Goal: Information Seeking & Learning: Learn about a topic

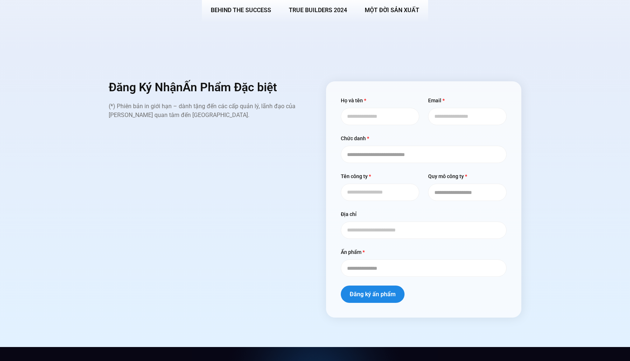
scroll to position [2706, 0]
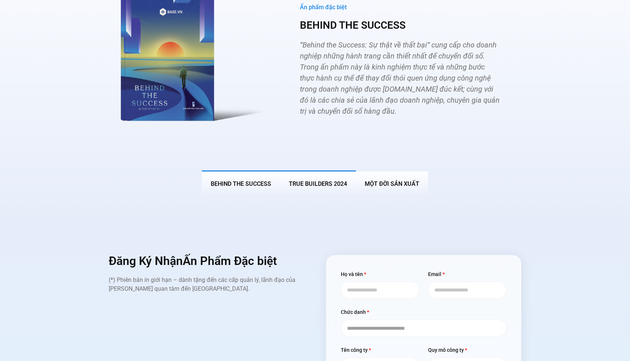
click at [329, 176] on button "True Builders 2024" at bounding box center [318, 184] width 76 height 26
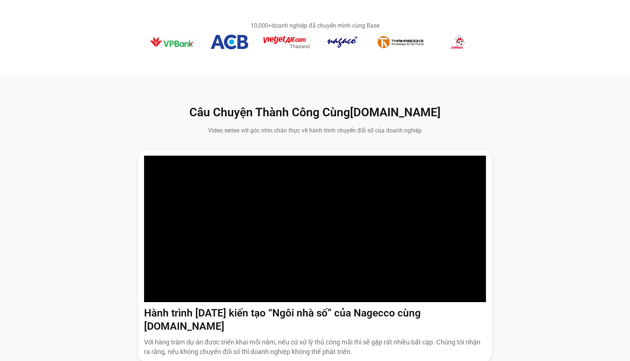
scroll to position [0, 0]
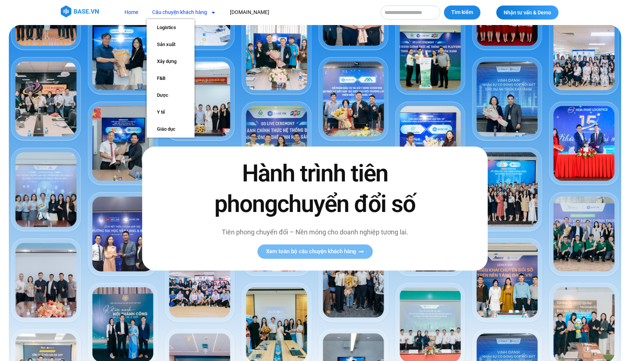
click at [200, 12] on link "Câu chuyện khách hàng" at bounding box center [184, 13] width 75 height 14
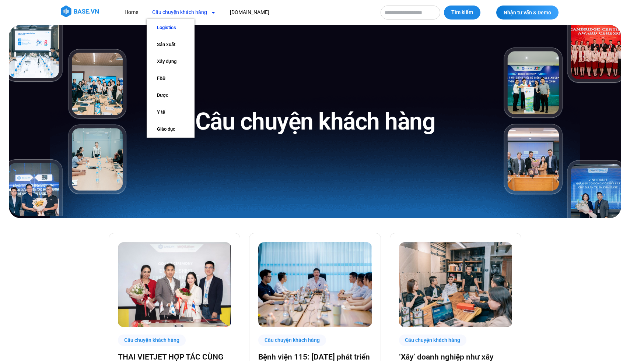
click at [165, 28] on link "Logistics" at bounding box center [171, 27] width 48 height 17
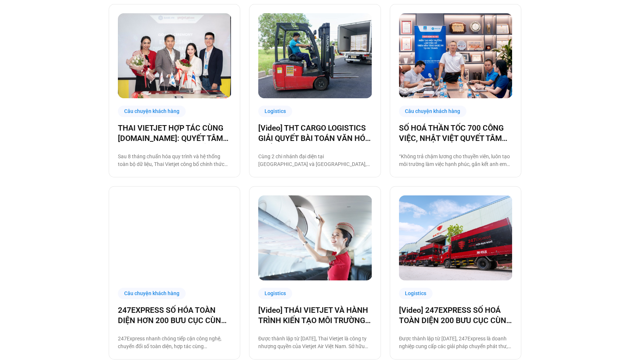
scroll to position [186, 0]
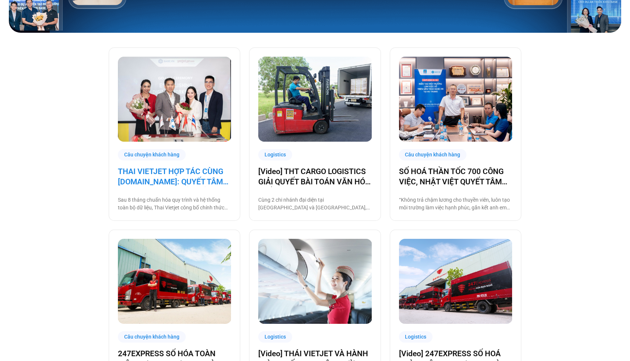
click at [178, 183] on link "THAI VIETJET HỢP TÁC CÙNG [DOMAIN_NAME]: QUYẾT TÂM “CẤT CÁNH” CHUYỂN ĐỔI SỐ" at bounding box center [174, 176] width 113 height 21
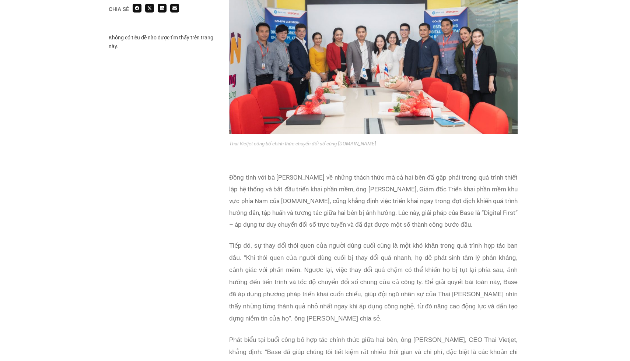
scroll to position [1201, 0]
